Goal: Task Accomplishment & Management: Check status

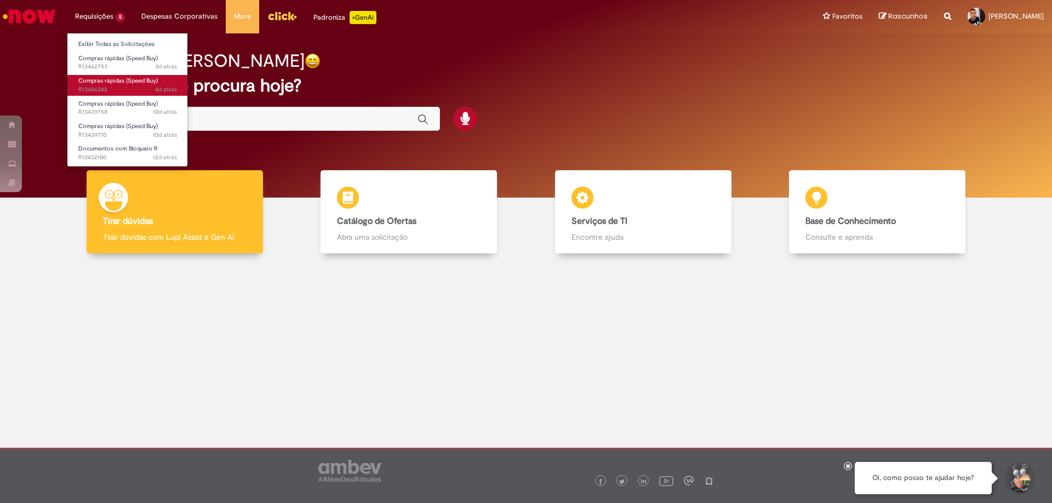
click at [121, 82] on span "Compras rápidas (Speed Buy)" at bounding box center [117, 81] width 79 height 8
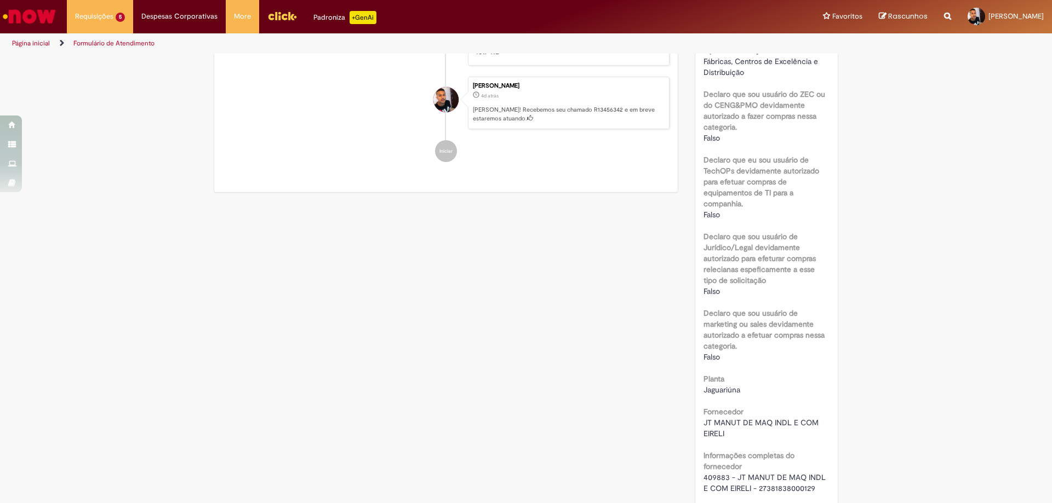
scroll to position [274, 0]
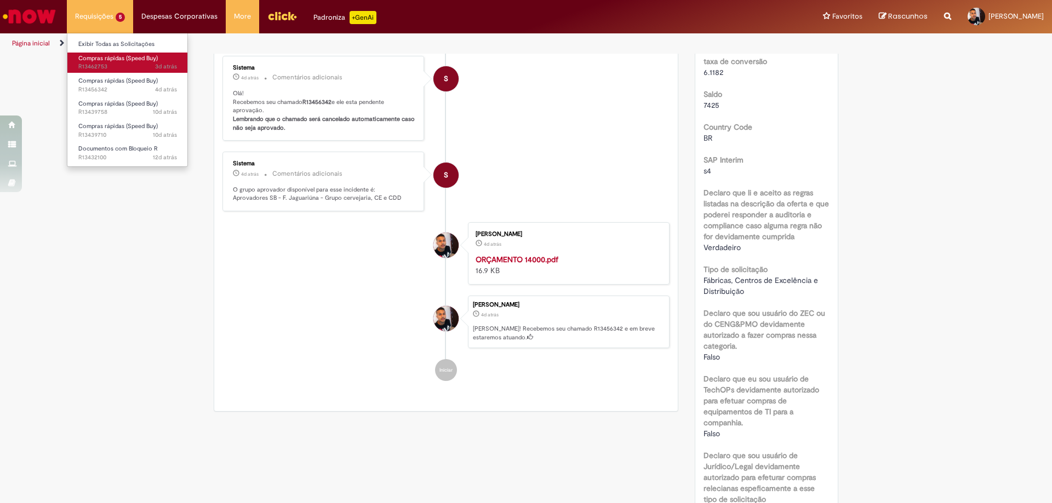
click at [92, 58] on span "Compras rápidas (Speed Buy)" at bounding box center [117, 58] width 79 height 8
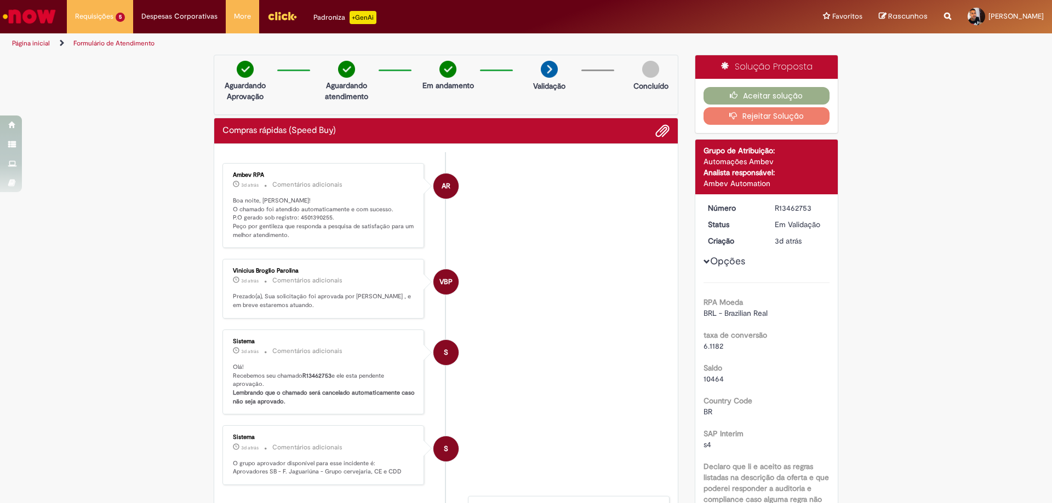
click at [304, 216] on p "Boa noite, [PERSON_NAME]! O chamado foi atendido automaticamente e com sucesso.…" at bounding box center [324, 218] width 182 height 43
copy p "4501390255"
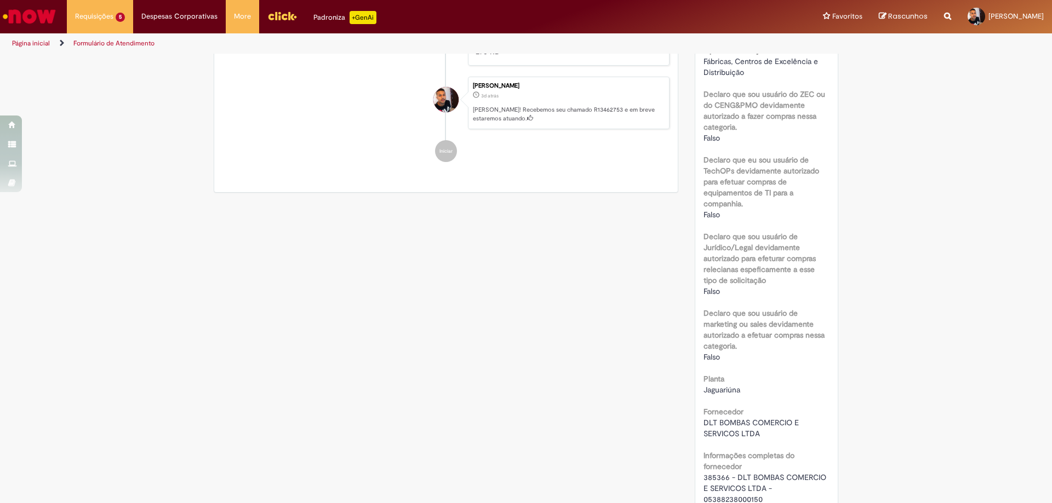
scroll to position [657, 0]
